Goal: Information Seeking & Learning: Learn about a topic

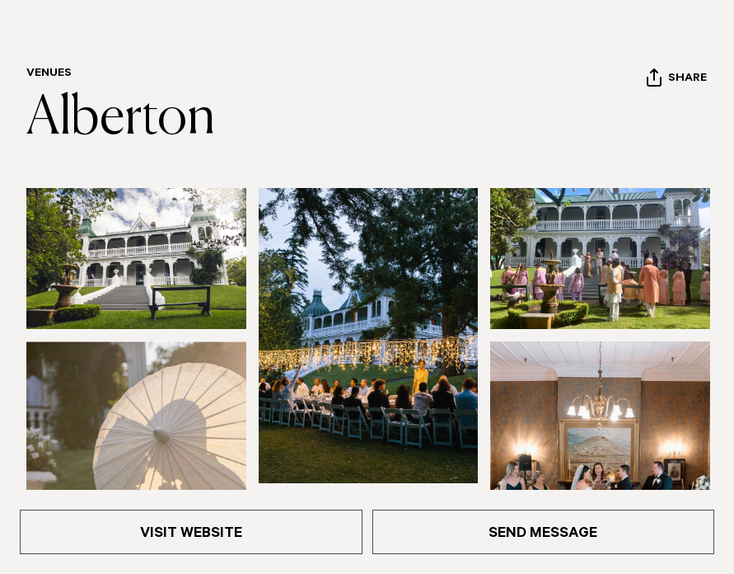
scroll to position [382, 0]
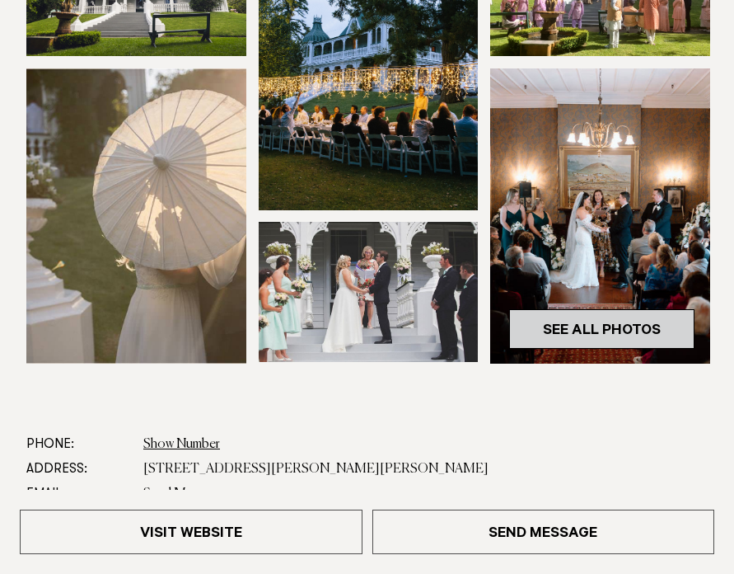
click at [592, 329] on link "See All Photos" at bounding box center [601, 329] width 185 height 40
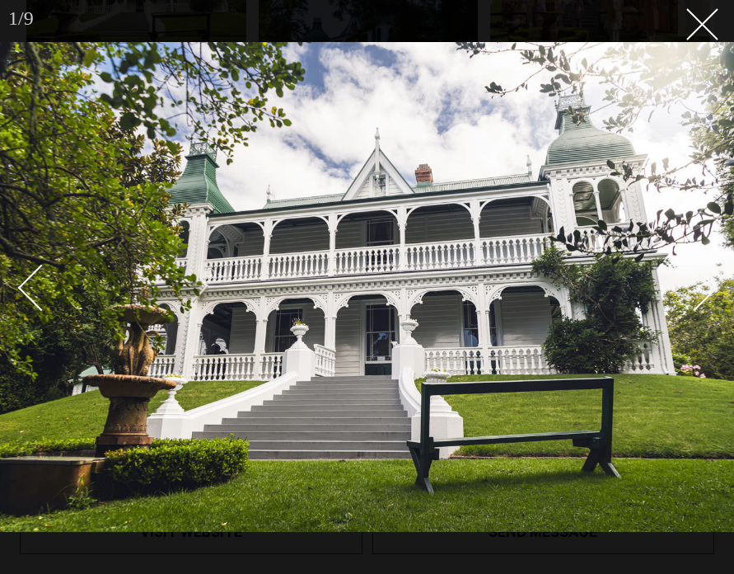
click at [592, 329] on img at bounding box center [367, 287] width 734 height 490
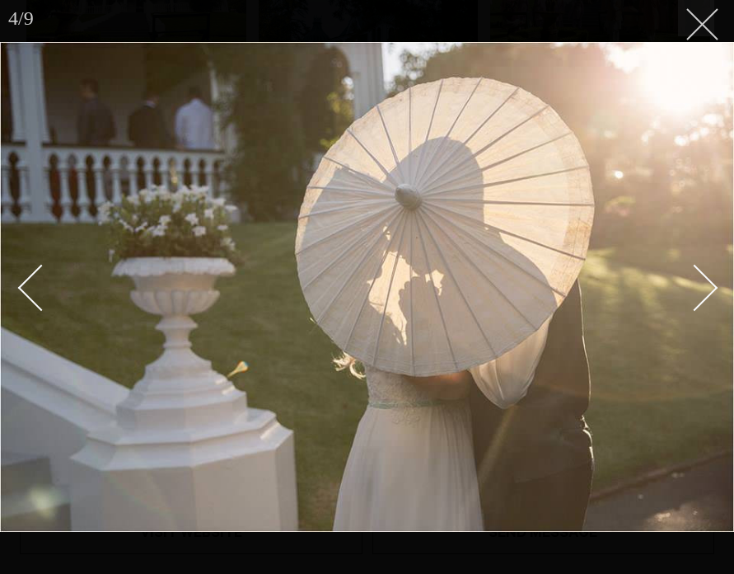
click at [697, 35] on button at bounding box center [696, 18] width 36 height 36
